Goal: Task Accomplishment & Management: Use online tool/utility

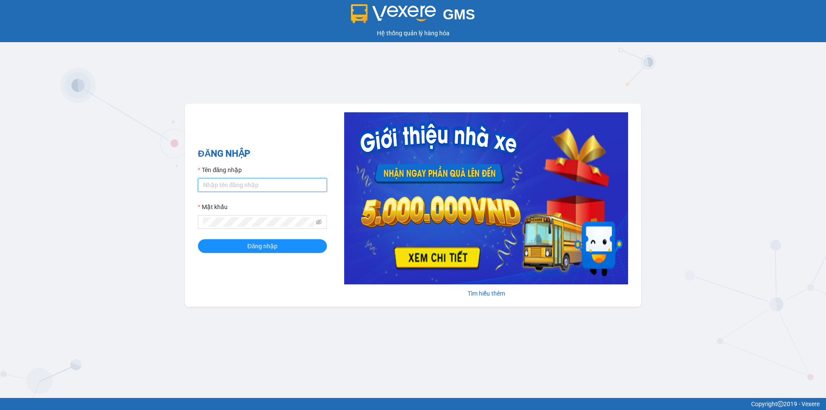
click at [282, 181] on input "Tên đăng nhập" at bounding box center [262, 185] width 129 height 14
type input "khanhvy.khanhphong"
click at [239, 212] on div "Mật khẩu" at bounding box center [262, 208] width 129 height 13
click at [198, 239] on button "Đăng nhập" at bounding box center [262, 246] width 129 height 14
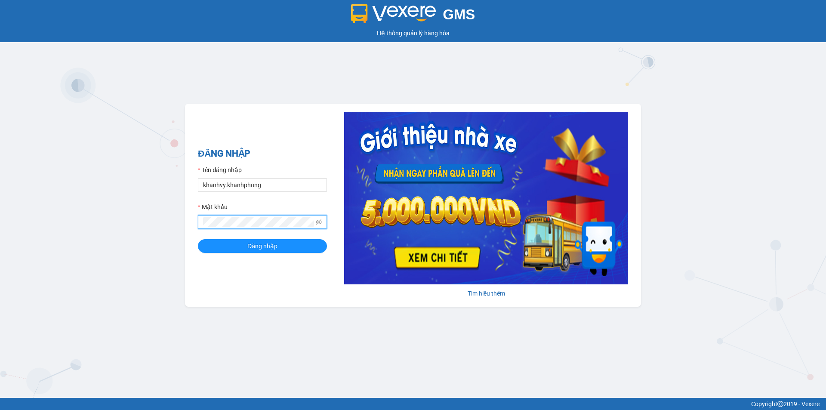
click at [198, 239] on button "Đăng nhập" at bounding box center [262, 246] width 129 height 14
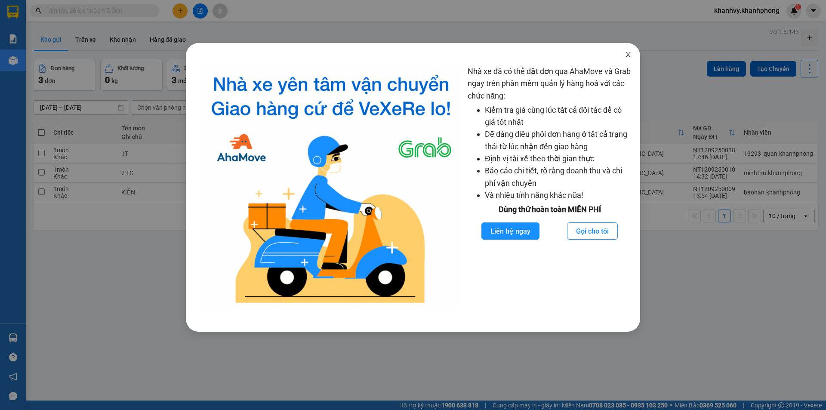
click at [623, 57] on span "Close" at bounding box center [628, 55] width 24 height 24
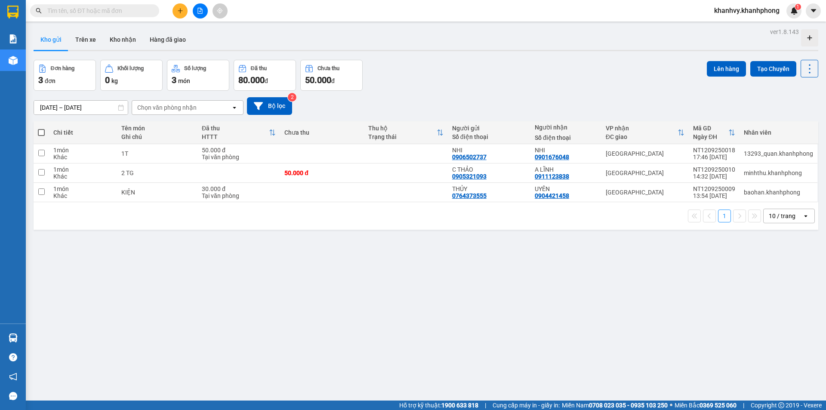
click at [142, 11] on input "text" at bounding box center [97, 10] width 101 height 9
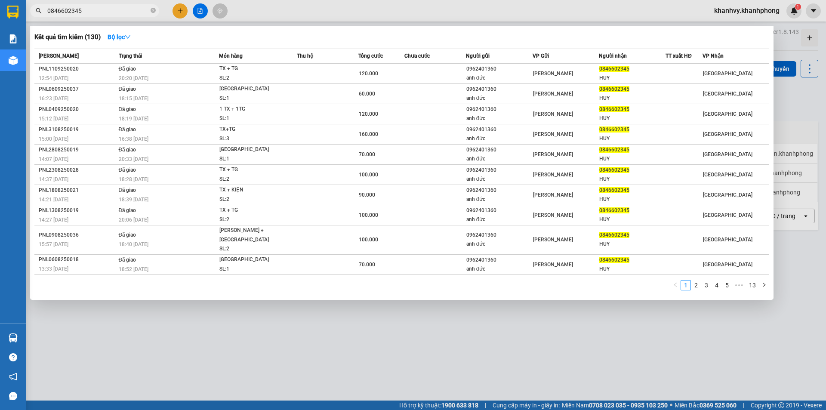
type input "0846602345"
